Goal: Transaction & Acquisition: Purchase product/service

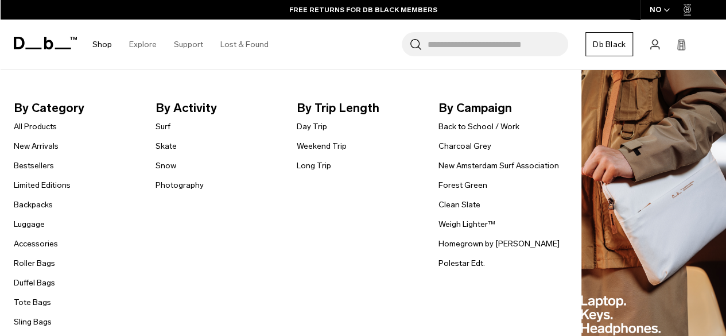
scroll to position [818, 0]
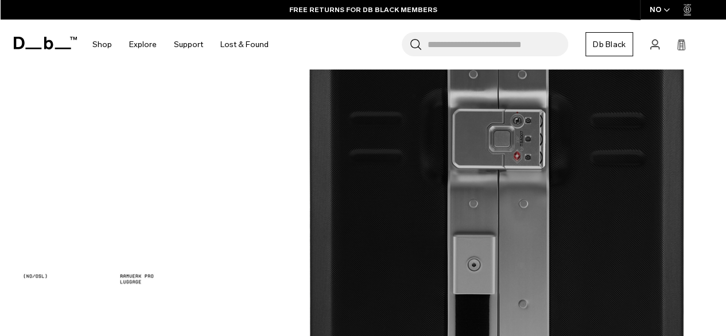
click at [442, 42] on input "Search for Bags, Luggage..." at bounding box center [498, 44] width 141 height 24
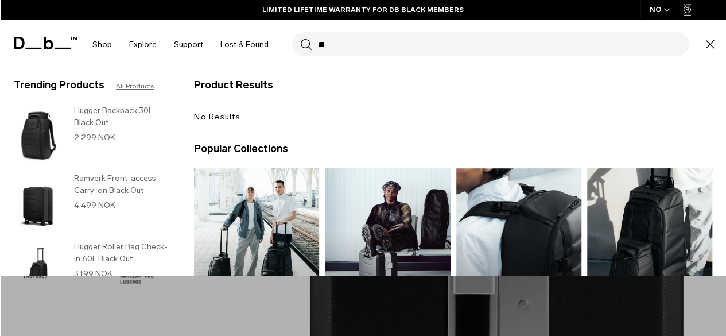
type input "**"
click at [300, 38] on button "Search" at bounding box center [306, 44] width 12 height 13
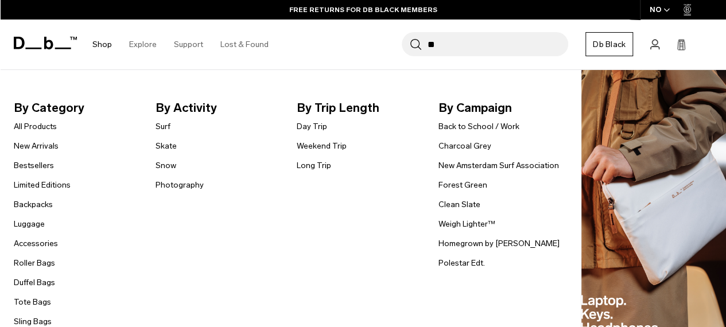
scroll to position [65, 0]
click at [462, 127] on link "Back to School / Work" at bounding box center [479, 127] width 81 height 12
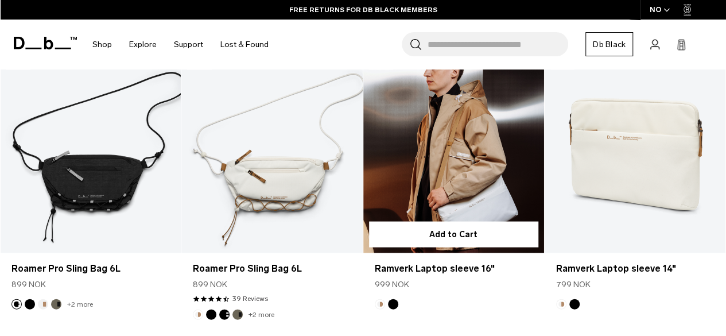
scroll to position [1088, 0]
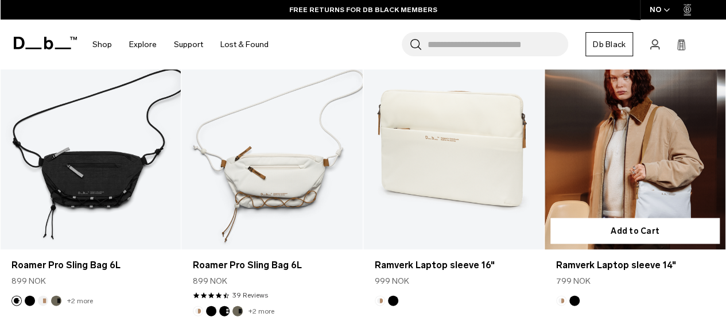
click at [619, 169] on link "Ramverk Laptop sleeve 14" at bounding box center [635, 148] width 181 height 201
